Goal: Task Accomplishment & Management: Manage account settings

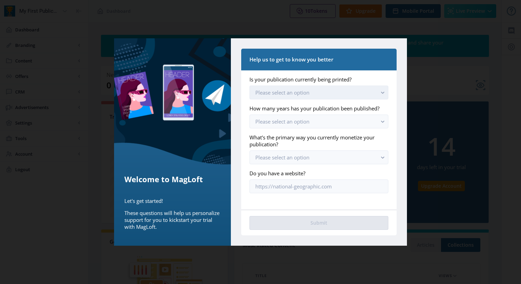
click at [368, 91] on button "Please select an option" at bounding box center [318, 92] width 139 height 14
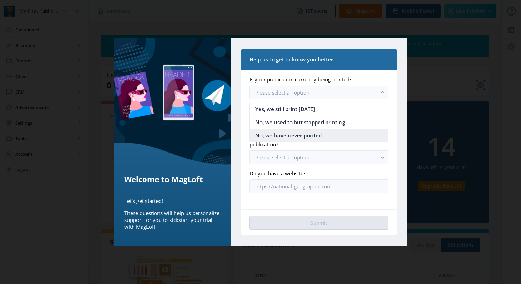
click at [341, 130] on nb-option "No, we have never printed" at bounding box center [319, 134] width 138 height 13
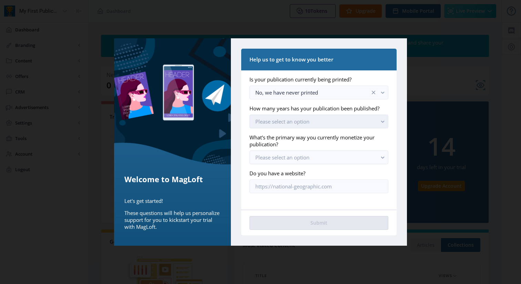
click at [338, 121] on button "Please select an option" at bounding box center [318, 121] width 139 height 14
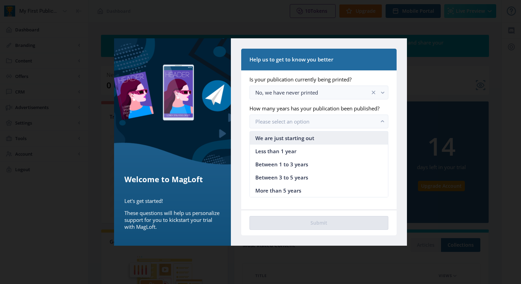
click at [320, 134] on nb-option "We are just starting out" at bounding box center [319, 137] width 138 height 13
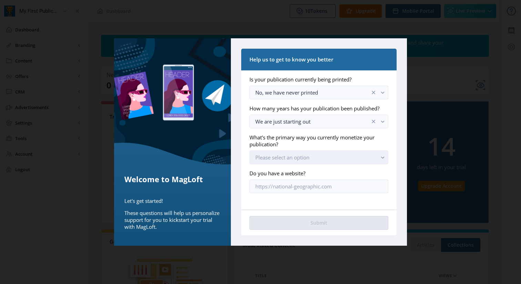
click at [305, 152] on button "Please select an option" at bounding box center [318, 157] width 139 height 14
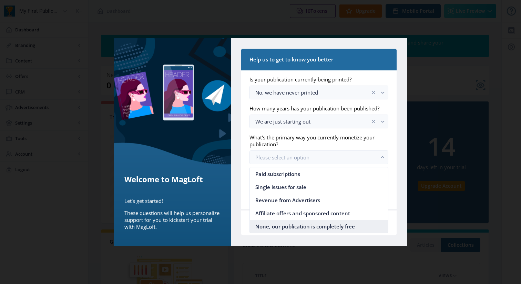
click at [293, 226] on span "None, our publication is completely free" at bounding box center [305, 226] width 100 height 8
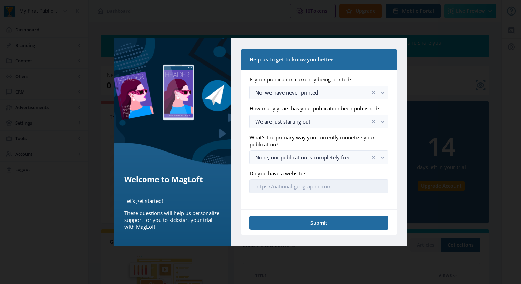
click at [310, 187] on input "Do you have a website?" at bounding box center [318, 186] width 139 height 14
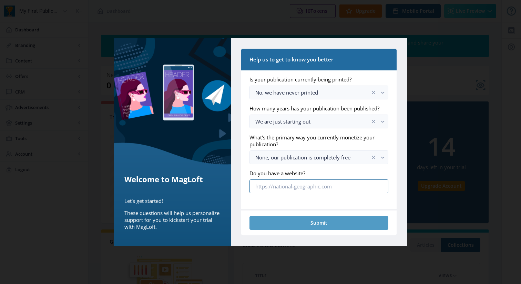
type input "[DOMAIN_NAME]"
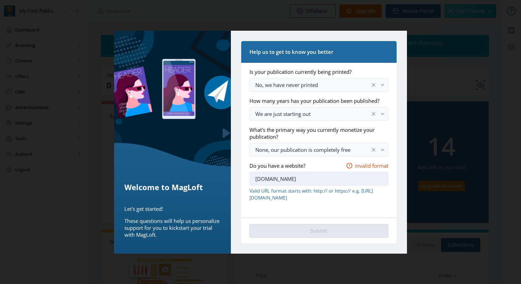
drag, startPoint x: 281, startPoint y: 177, endPoint x: 249, endPoint y: 177, distance: 31.7
click at [249, 177] on input "[DOMAIN_NAME]" at bounding box center [318, 179] width 139 height 14
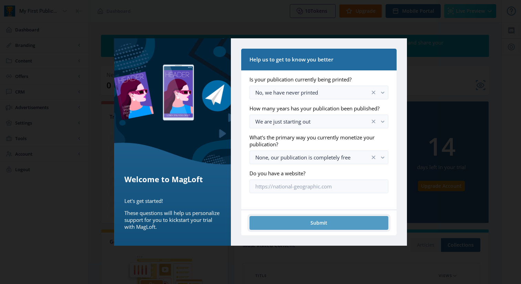
click at [316, 221] on button "Submit" at bounding box center [318, 223] width 139 height 14
click at [315, 222] on button "Submit" at bounding box center [318, 223] width 139 height 14
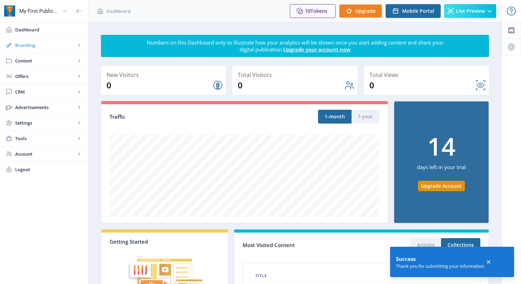
click at [57, 44] on span "Branding" at bounding box center [45, 45] width 61 height 7
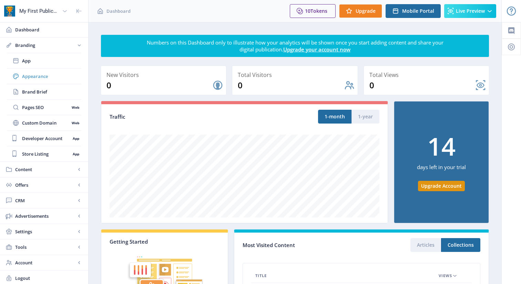
click at [37, 74] on span "Appearance" at bounding box center [51, 76] width 59 height 7
